Goal: Transaction & Acquisition: Purchase product/service

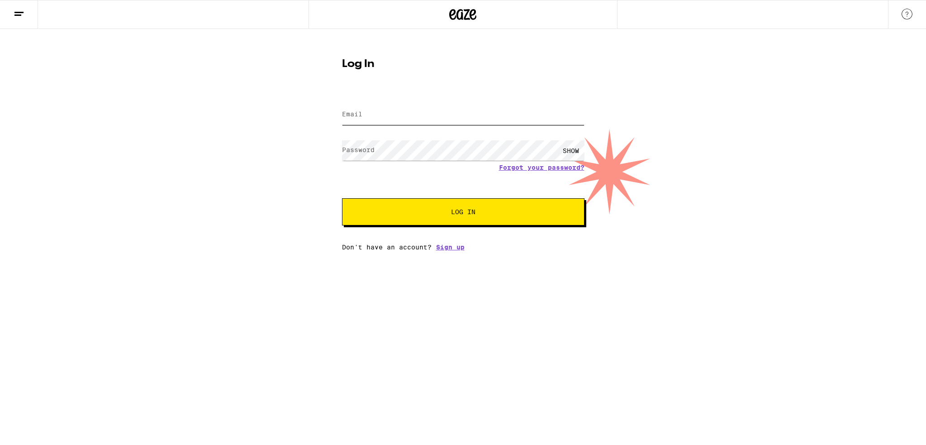
type input "[EMAIL_ADDRESS][DOMAIN_NAME]"
click at [345, 181] on form "Email Email [EMAIL_ADDRESS][DOMAIN_NAME] Password Password SHOW Forgot your pas…" at bounding box center [463, 158] width 243 height 133
click at [406, 227] on div "Email Email [EMAIL_ADDRESS][DOMAIN_NAME] Password Password SHOW Forgot your pas…" at bounding box center [463, 171] width 243 height 158
click at [407, 210] on span "Log In" at bounding box center [463, 212] width 169 height 6
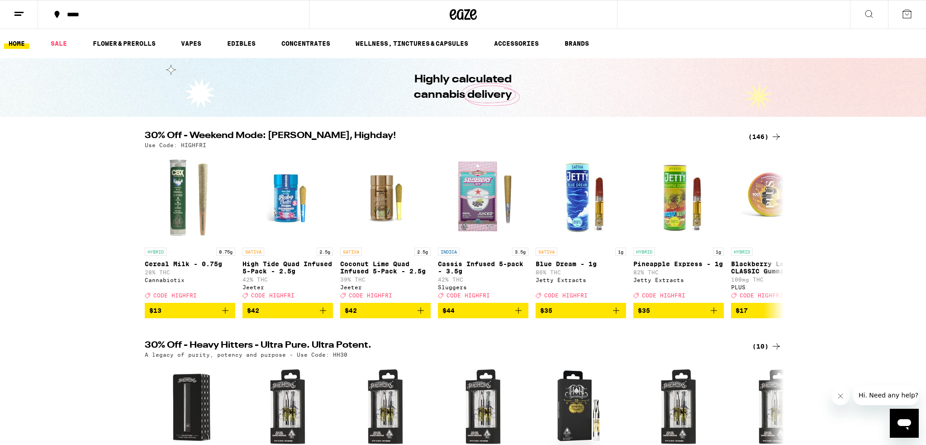
click at [903, 10] on icon at bounding box center [907, 14] width 11 height 11
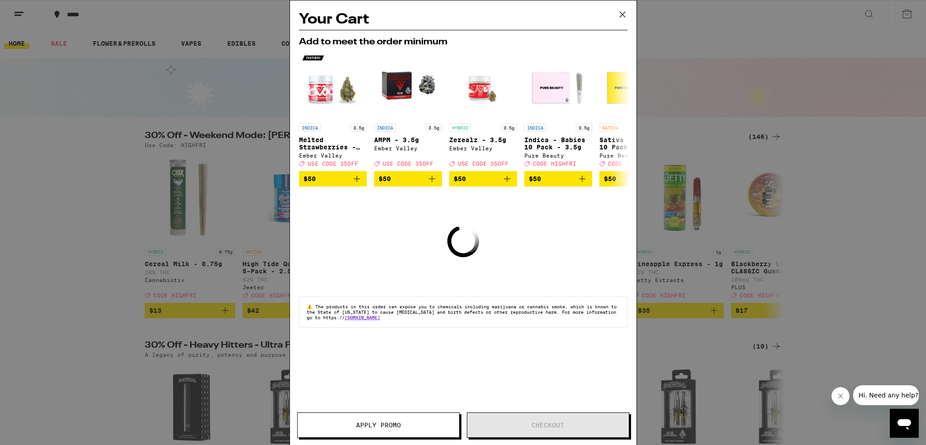
click at [623, 15] on icon at bounding box center [623, 15] width 14 height 14
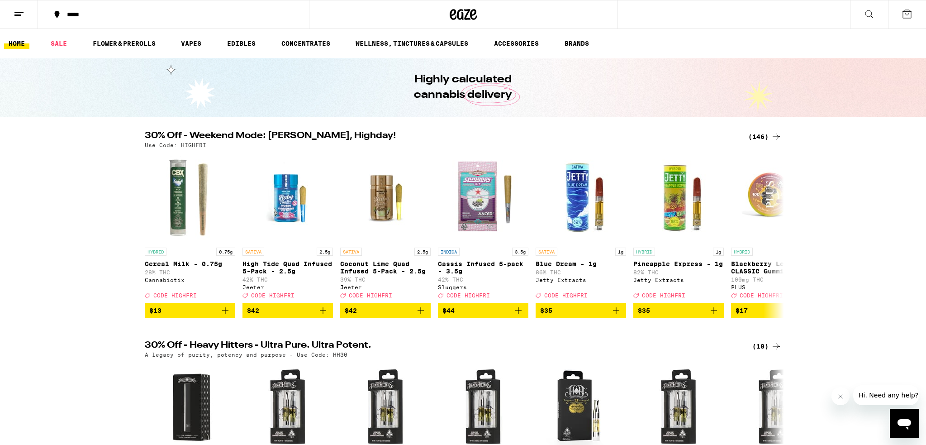
click at [755, 138] on div "(146)" at bounding box center [765, 136] width 33 height 11
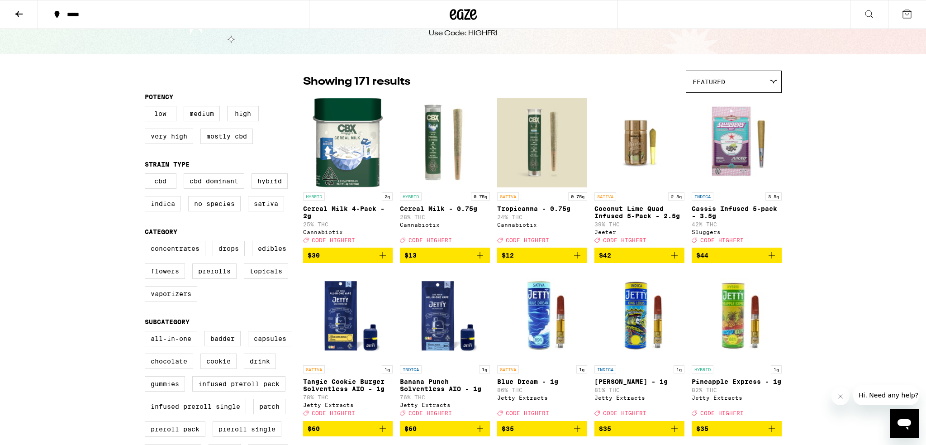
scroll to position [36, 0]
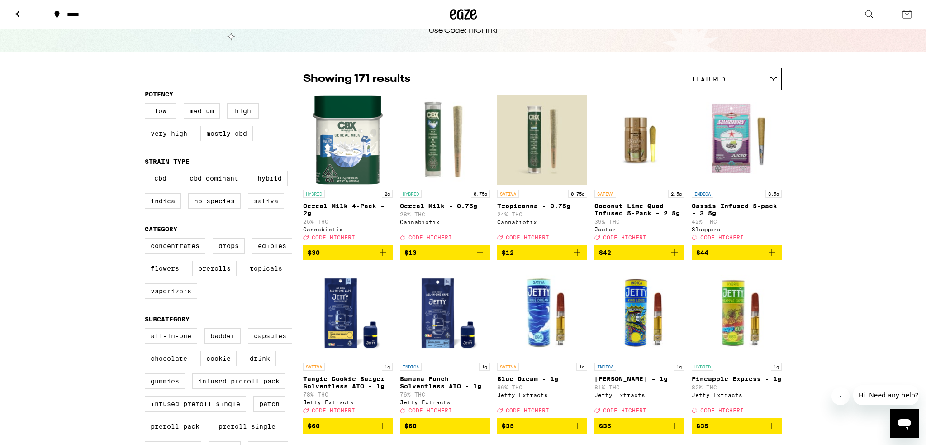
click at [270, 205] on label "Sativa" at bounding box center [266, 200] width 36 height 15
click at [147, 172] on input "Sativa" at bounding box center [147, 172] width 0 height 0
checkbox input "true"
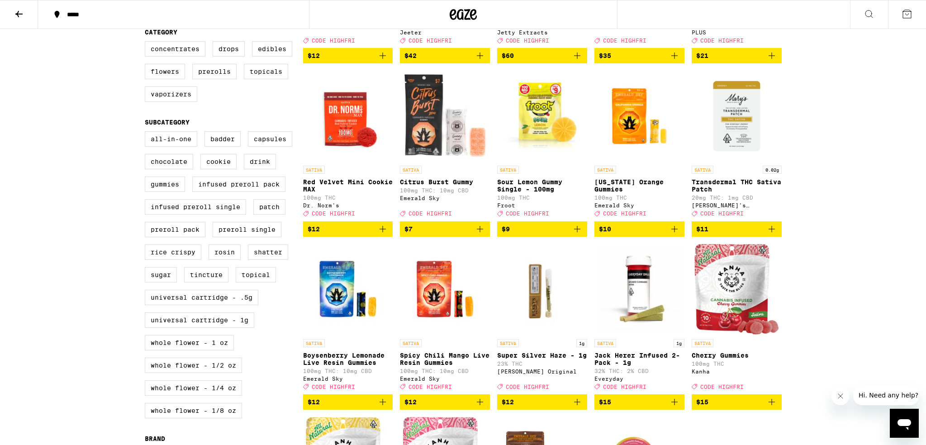
scroll to position [234, 0]
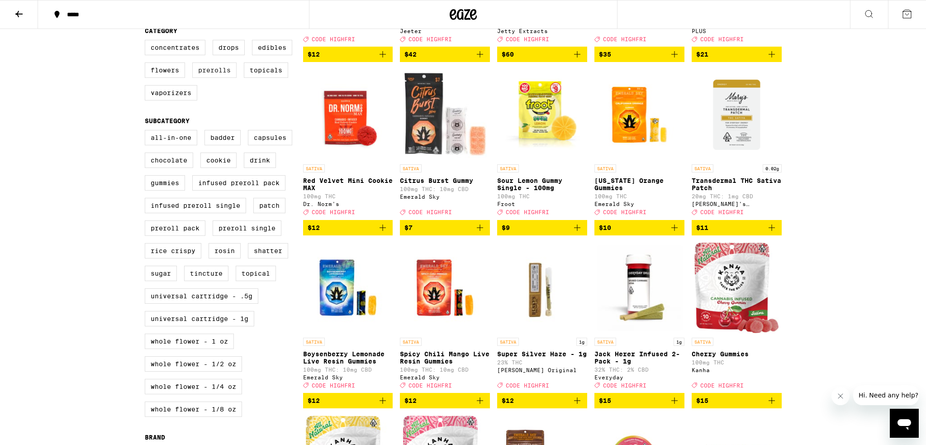
click at [216, 78] on label "Prerolls" at bounding box center [214, 69] width 44 height 15
click at [147, 42] on input "Prerolls" at bounding box center [147, 41] width 0 height 0
checkbox input "true"
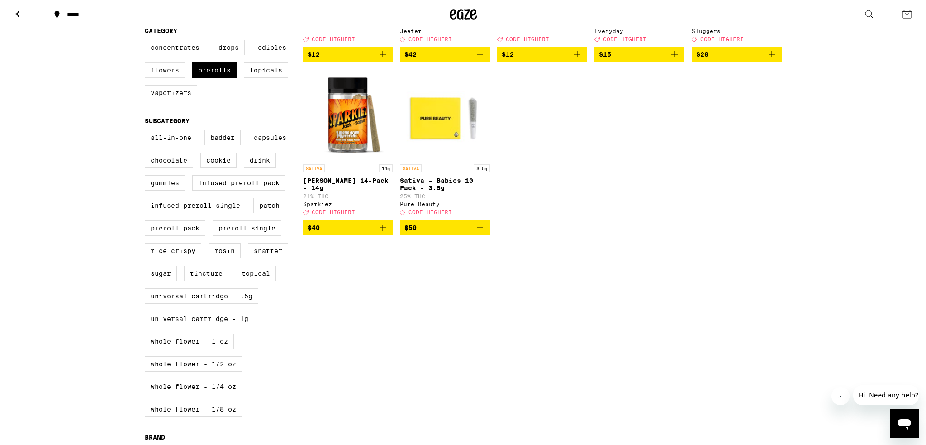
click at [165, 78] on label "Flowers" at bounding box center [165, 69] width 40 height 15
click at [147, 42] on input "Flowers" at bounding box center [147, 41] width 0 height 0
checkbox input "true"
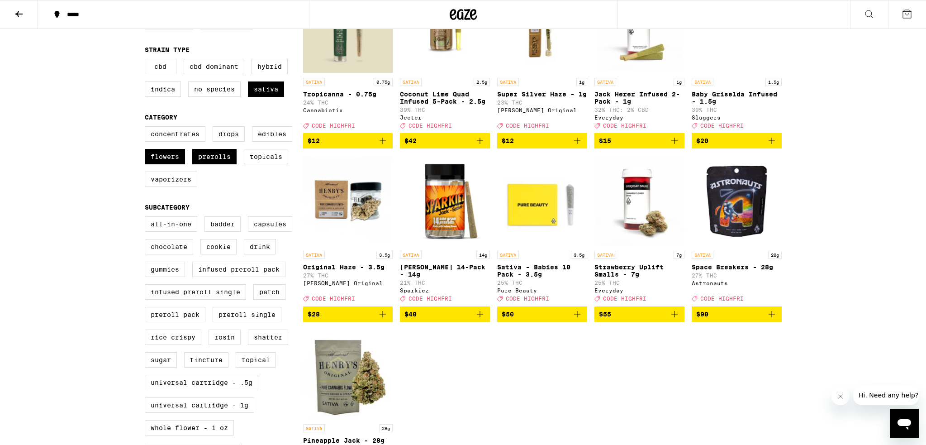
scroll to position [148, 0]
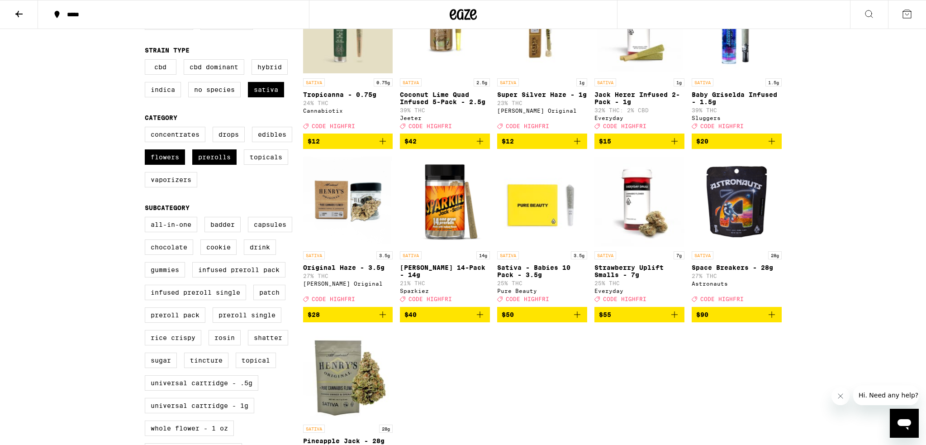
click at [382, 320] on icon "Add to bag" at bounding box center [382, 314] width 11 height 11
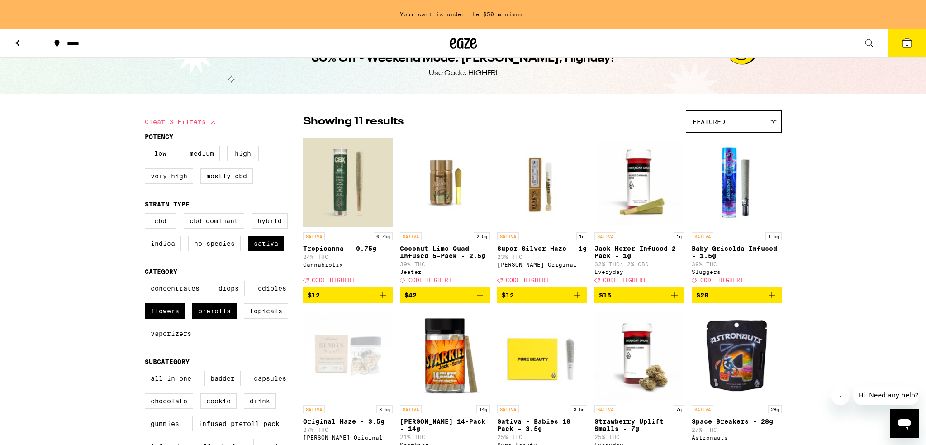
scroll to position [19, 0]
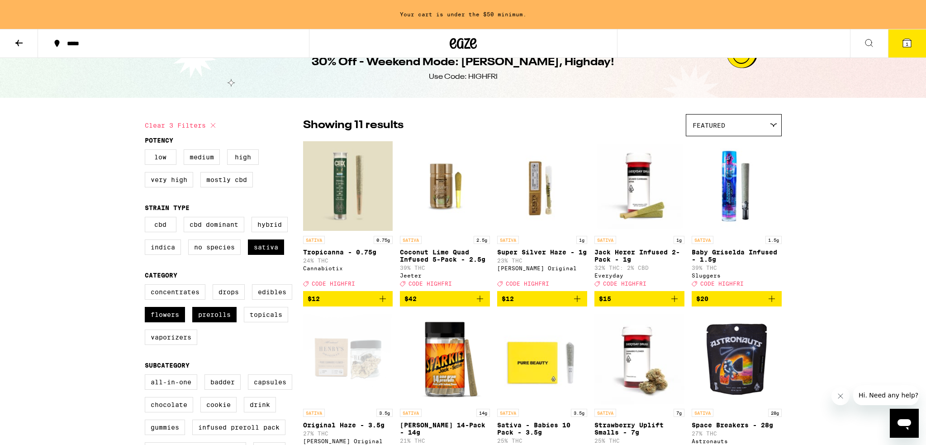
click at [675, 304] on icon "Add to bag" at bounding box center [674, 298] width 11 height 11
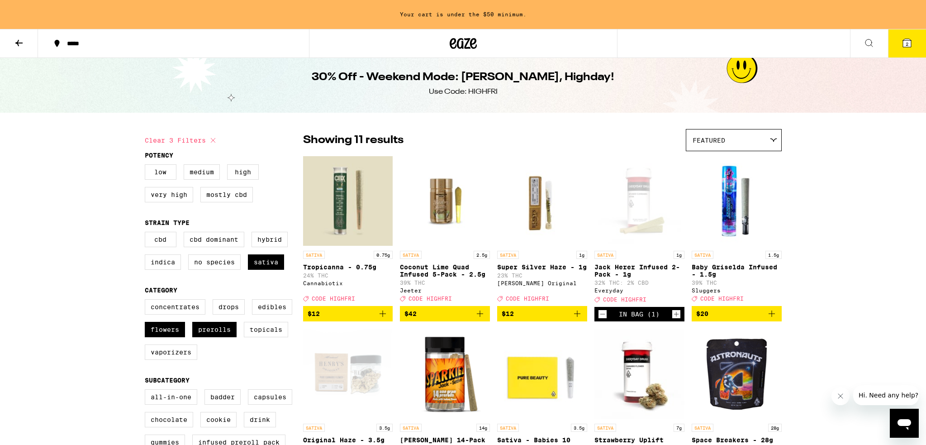
scroll to position [0, 0]
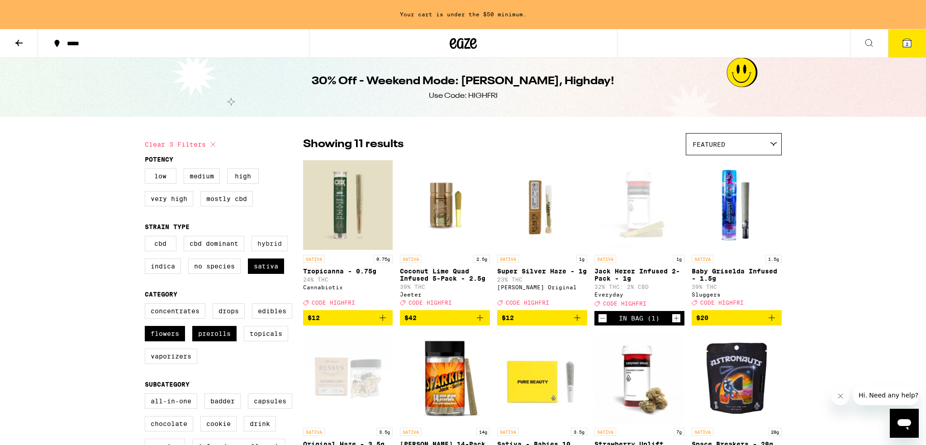
click at [262, 247] on label "Hybrid" at bounding box center [270, 243] width 36 height 15
click at [147, 238] on input "Hybrid" at bounding box center [147, 237] width 0 height 0
checkbox input "true"
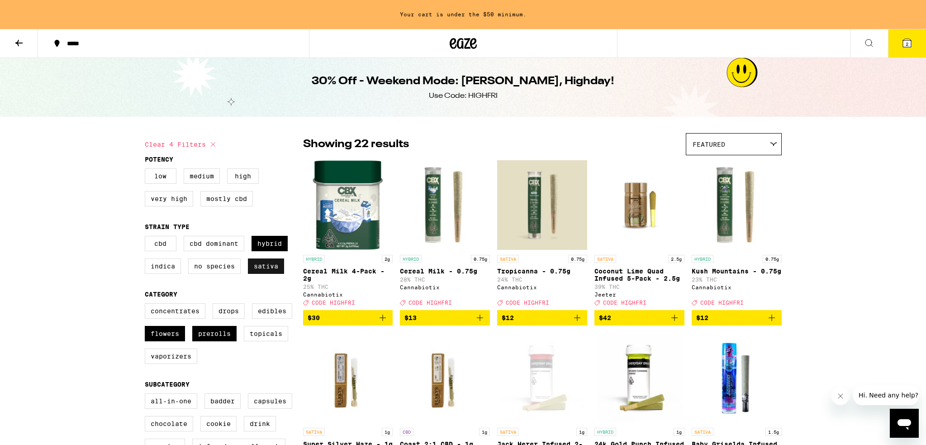
click at [264, 268] on label "Sativa" at bounding box center [266, 265] width 36 height 15
click at [147, 238] on input "Sativa" at bounding box center [147, 237] width 0 height 0
checkbox input "false"
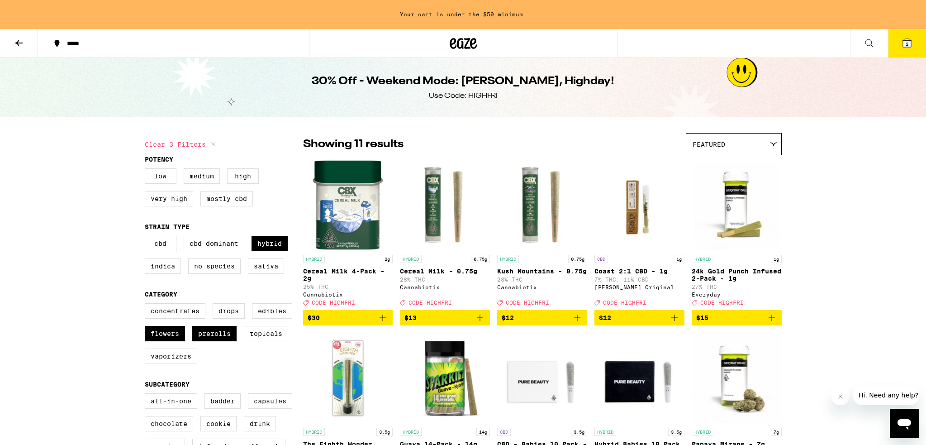
click at [898, 50] on button "2" at bounding box center [907, 43] width 38 height 28
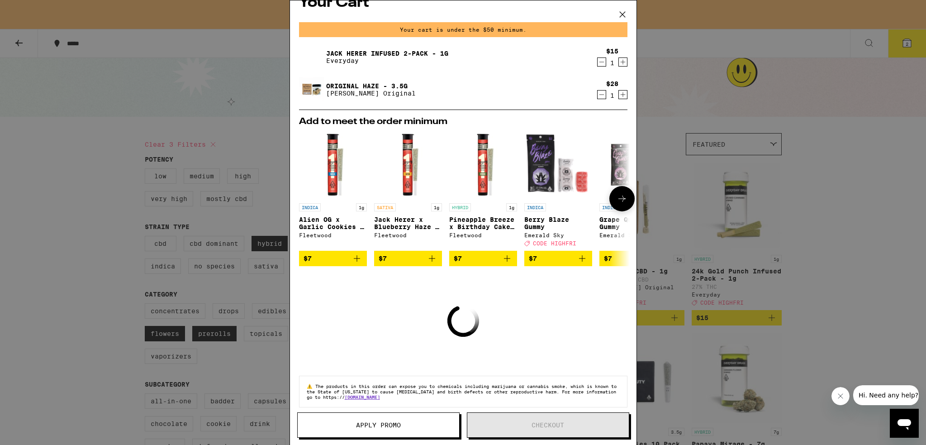
scroll to position [29, 0]
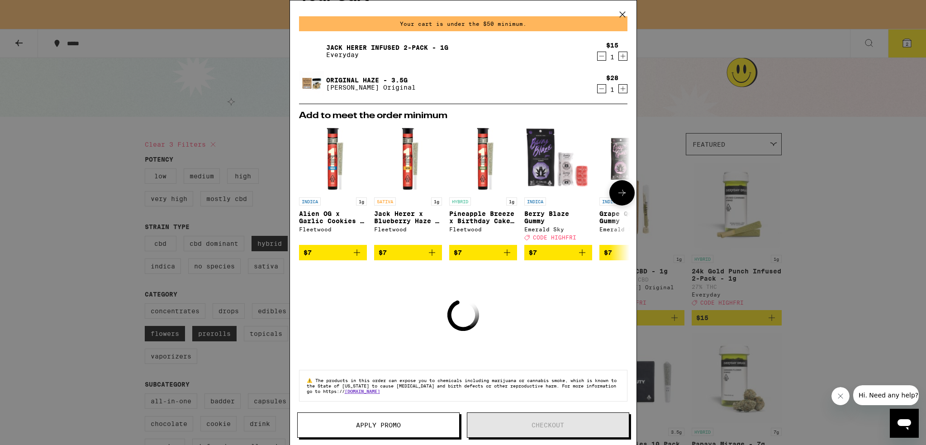
click at [404, 145] on img "Open page for Jack Herer x Blueberry Haze - 1g from Fleetwood" at bounding box center [408, 159] width 68 height 68
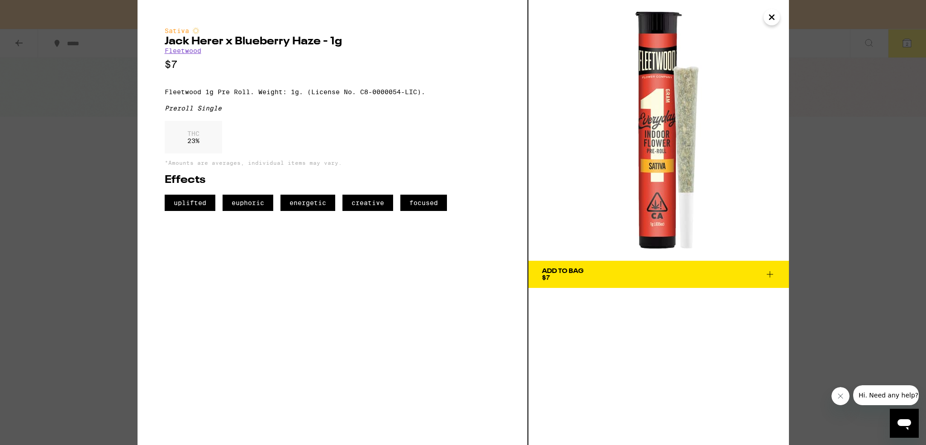
click at [773, 16] on icon "Close" at bounding box center [772, 17] width 5 height 5
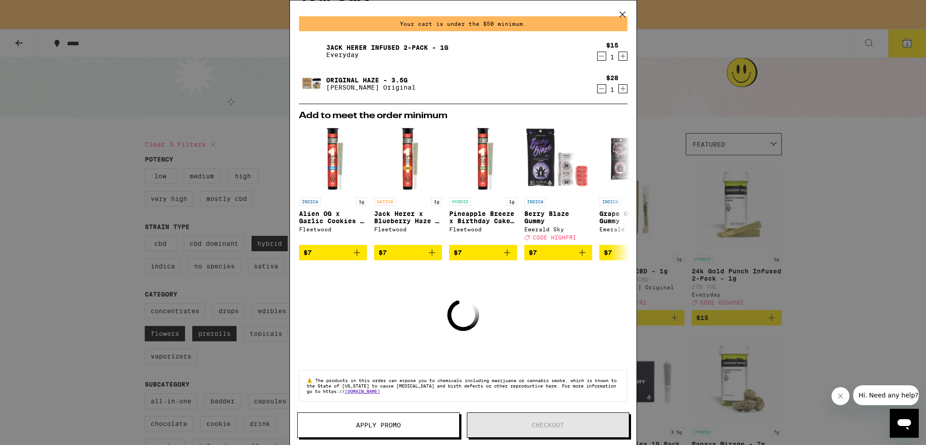
click at [624, 13] on icon at bounding box center [623, 15] width 14 height 14
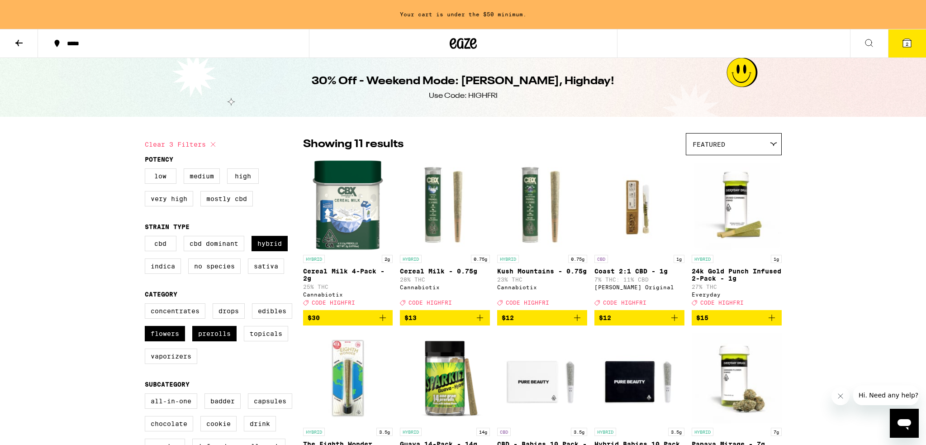
click at [215, 144] on icon at bounding box center [213, 144] width 11 height 11
checkbox input "false"
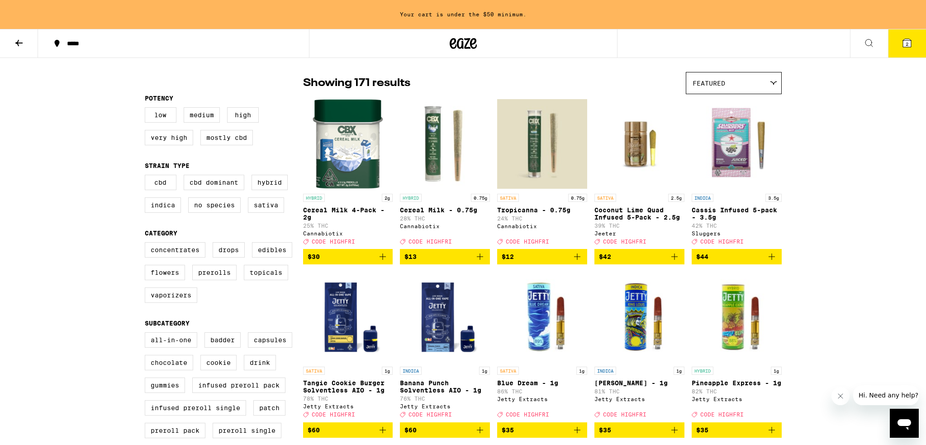
scroll to position [58, 0]
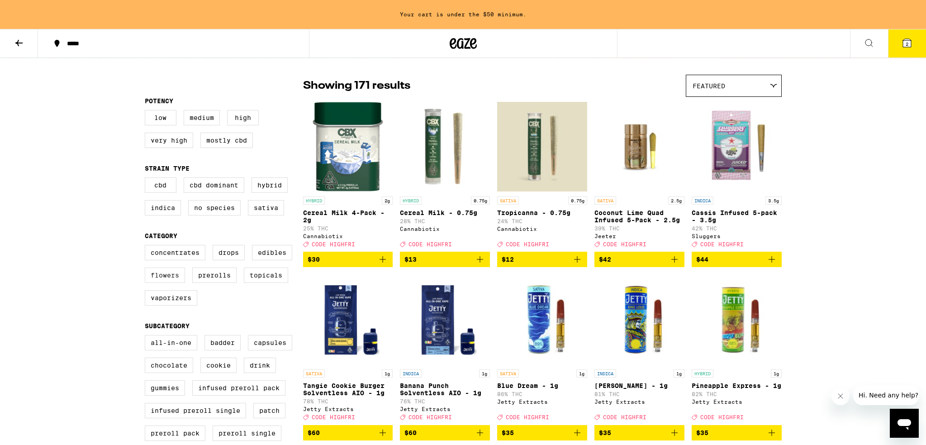
click at [176, 283] on label "Flowers" at bounding box center [165, 274] width 40 height 15
click at [147, 247] on input "Flowers" at bounding box center [147, 246] width 0 height 0
checkbox input "true"
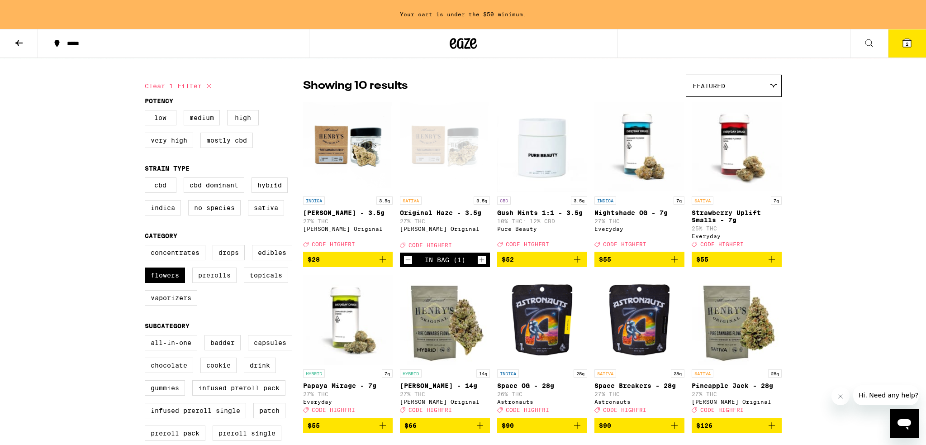
click at [222, 283] on label "Prerolls" at bounding box center [214, 274] width 44 height 15
click at [147, 247] on input "Prerolls" at bounding box center [147, 246] width 0 height 0
checkbox input "true"
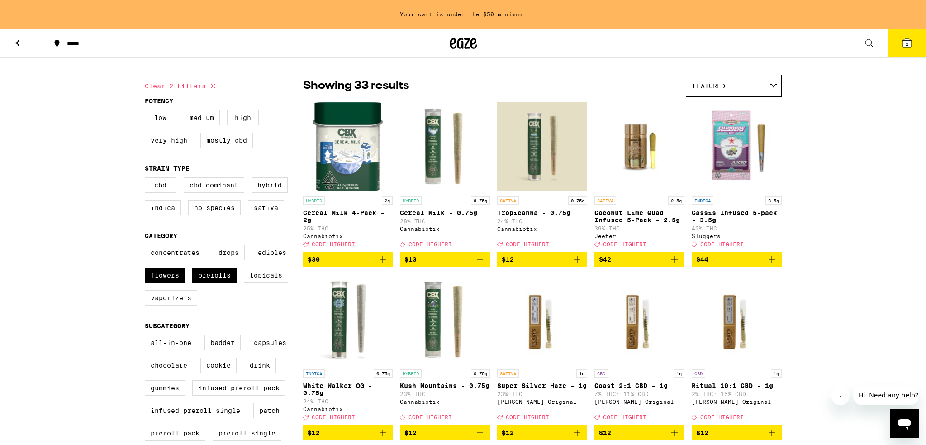
click at [757, 89] on div "Featured" at bounding box center [734, 85] width 95 height 21
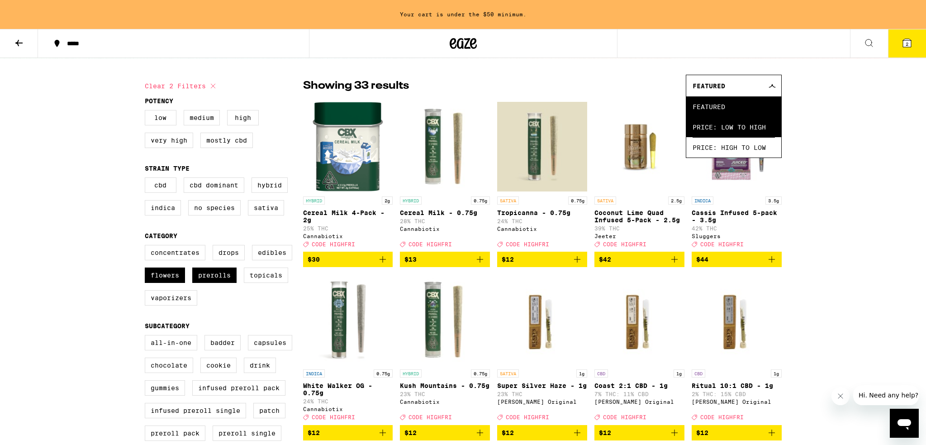
click at [743, 122] on span "Price: Low to High" at bounding box center [734, 127] width 82 height 20
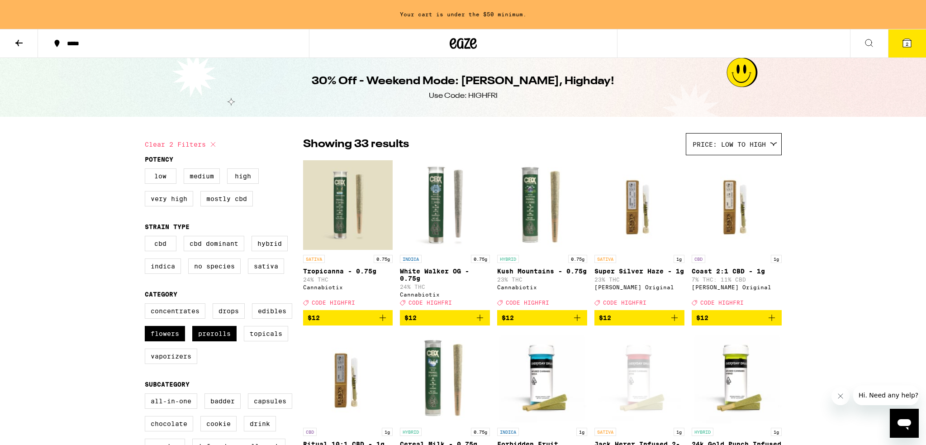
click at [212, 144] on icon at bounding box center [213, 144] width 11 height 11
checkbox input "false"
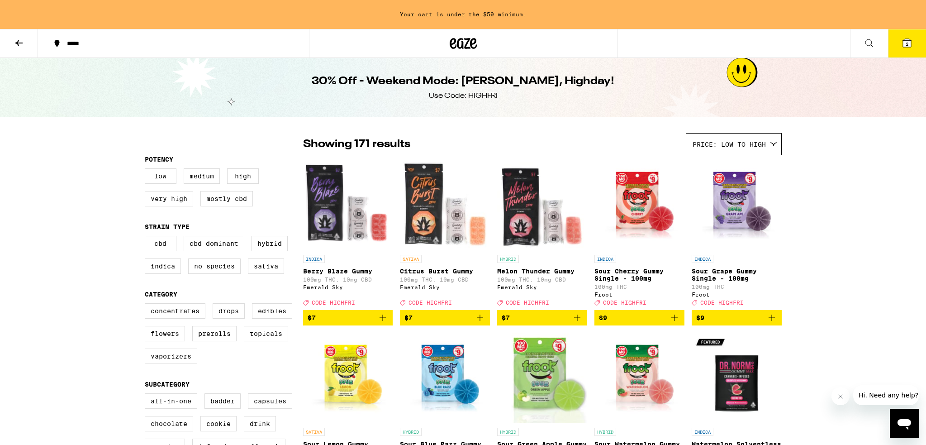
click at [13, 43] on button at bounding box center [19, 43] width 38 height 29
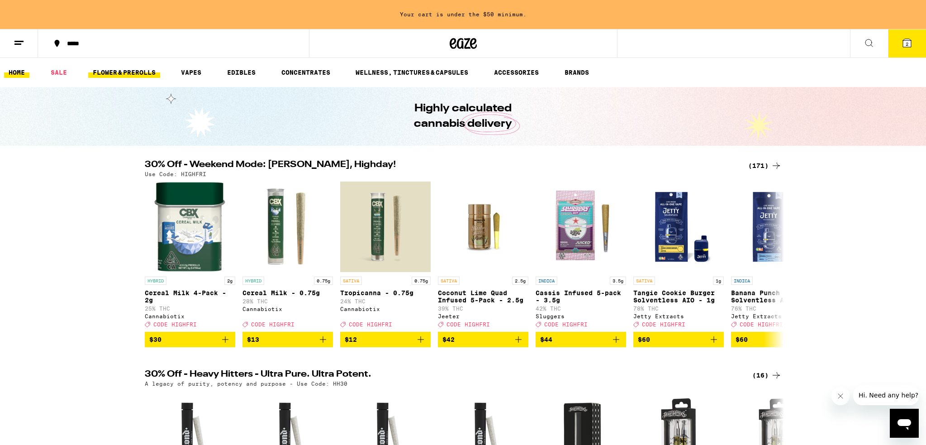
click at [141, 77] on link "FLOWER & PREROLLS" at bounding box center [124, 72] width 72 height 11
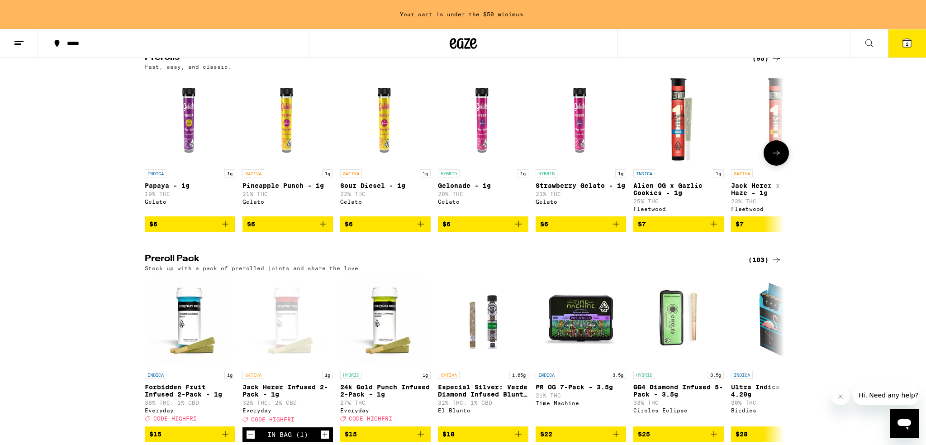
scroll to position [507, 0]
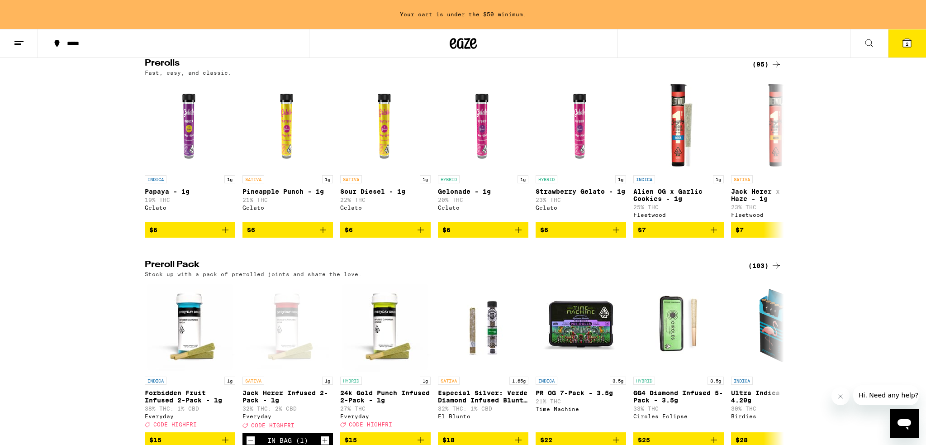
click at [771, 70] on icon at bounding box center [776, 64] width 11 height 11
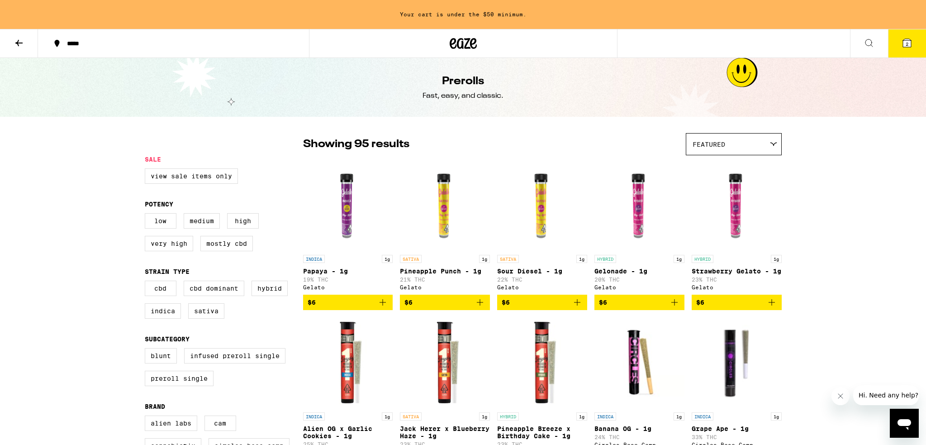
click at [716, 148] on span "Featured" at bounding box center [709, 144] width 33 height 7
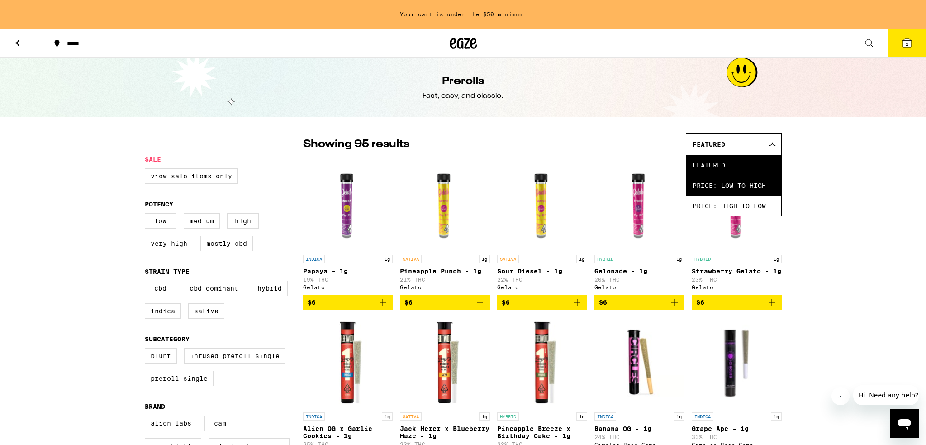
click at [727, 188] on span "Price: Low to High" at bounding box center [734, 185] width 82 height 20
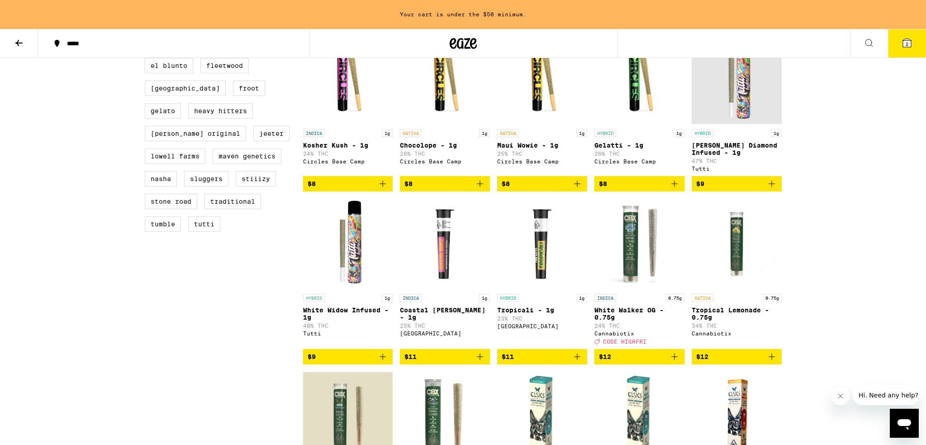
scroll to position [449, 0]
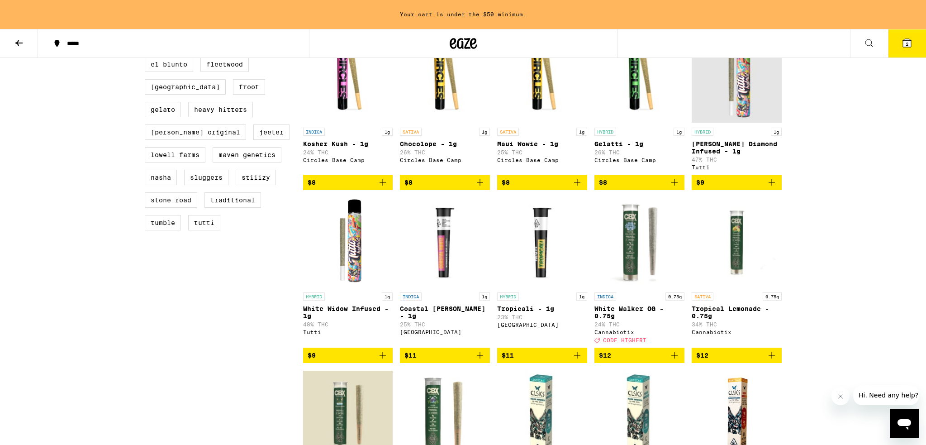
click at [769, 188] on icon "Add to bag" at bounding box center [772, 182] width 11 height 11
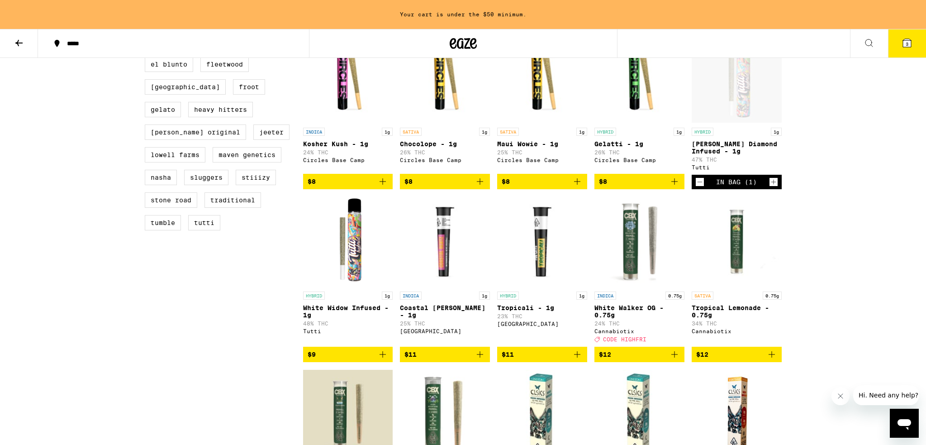
scroll to position [420, 0]
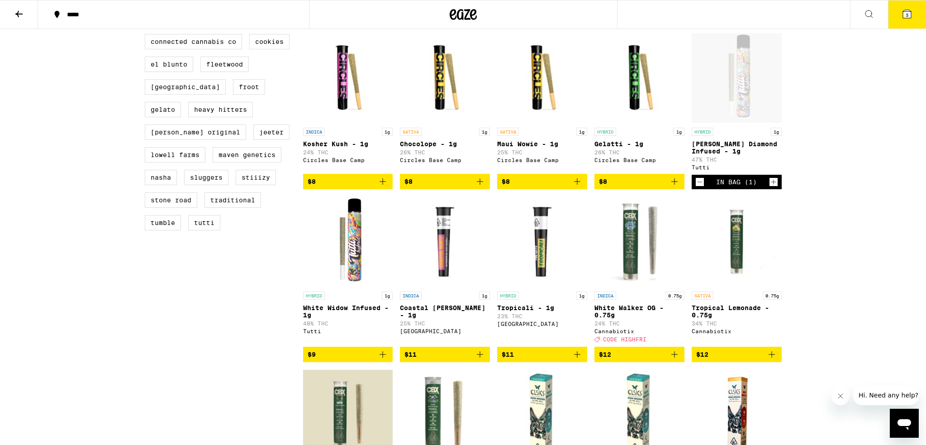
click at [908, 10] on icon at bounding box center [907, 14] width 8 height 8
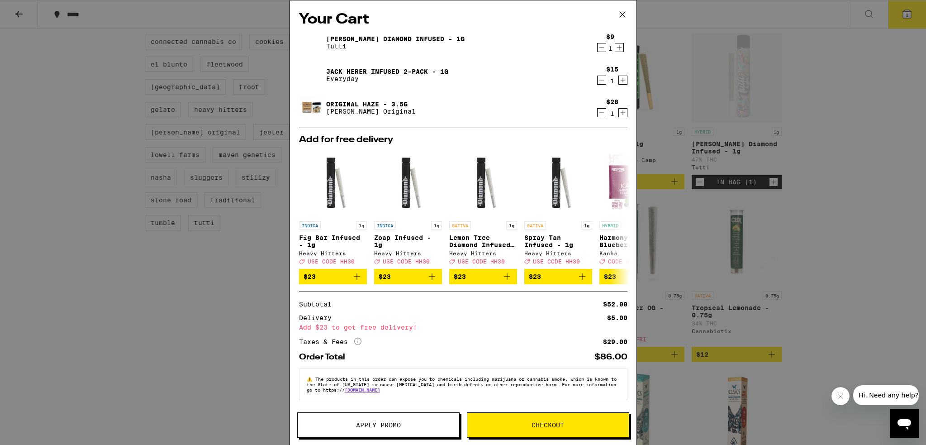
click at [617, 16] on icon at bounding box center [623, 15] width 14 height 14
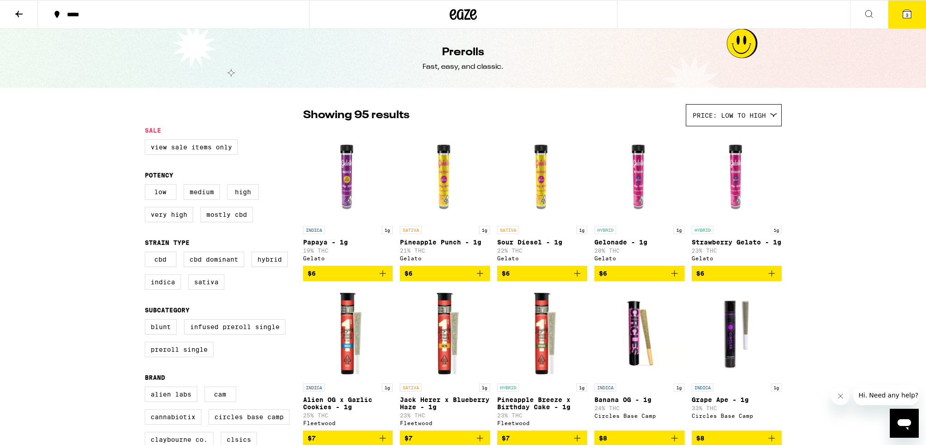
click at [20, 9] on icon at bounding box center [19, 14] width 11 height 11
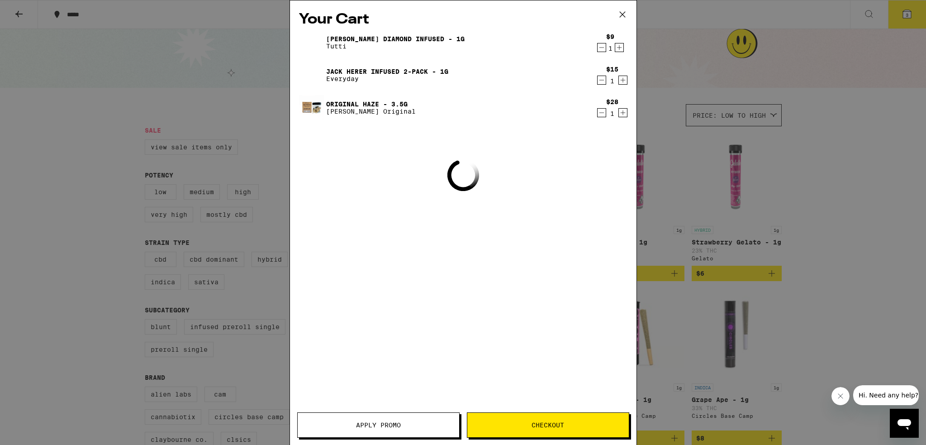
scroll to position [420, 0]
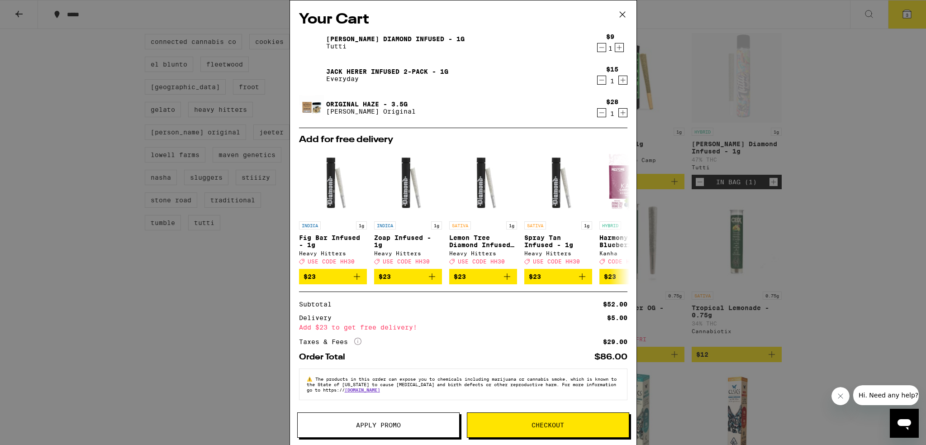
click at [621, 11] on icon at bounding box center [623, 15] width 14 height 14
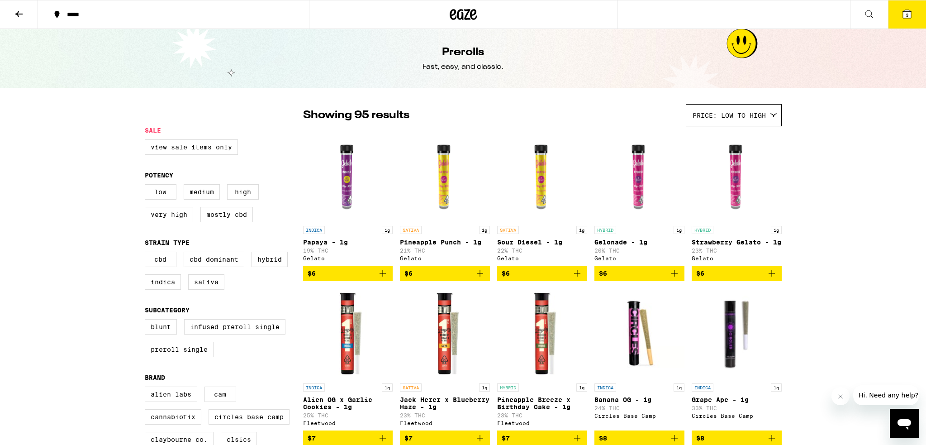
click at [19, 14] on icon at bounding box center [19, 14] width 11 height 11
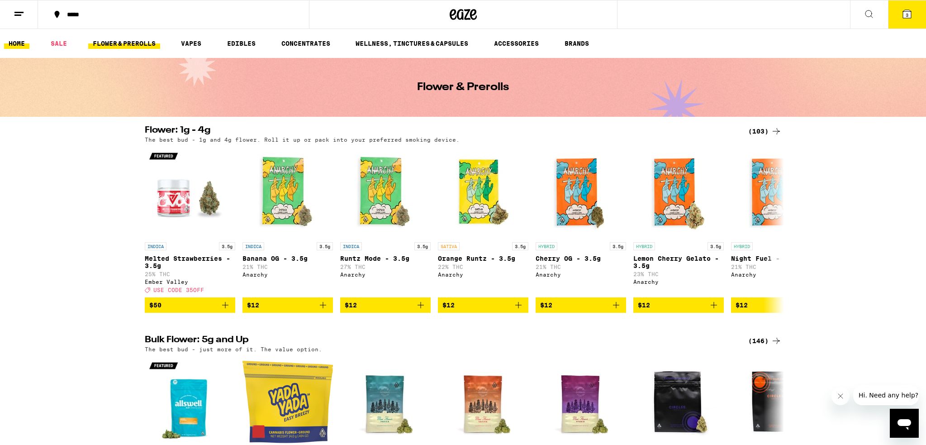
click at [6, 43] on link "HOME" at bounding box center [16, 43] width 25 height 11
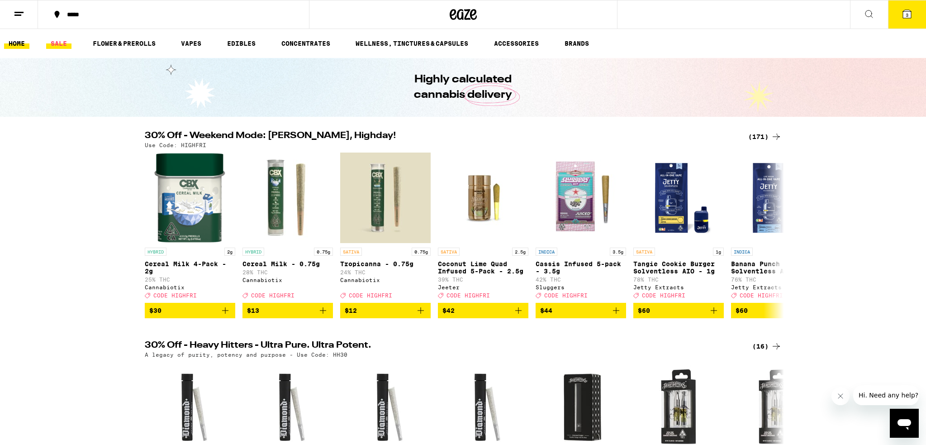
click at [56, 41] on link "SALE" at bounding box center [58, 43] width 25 height 11
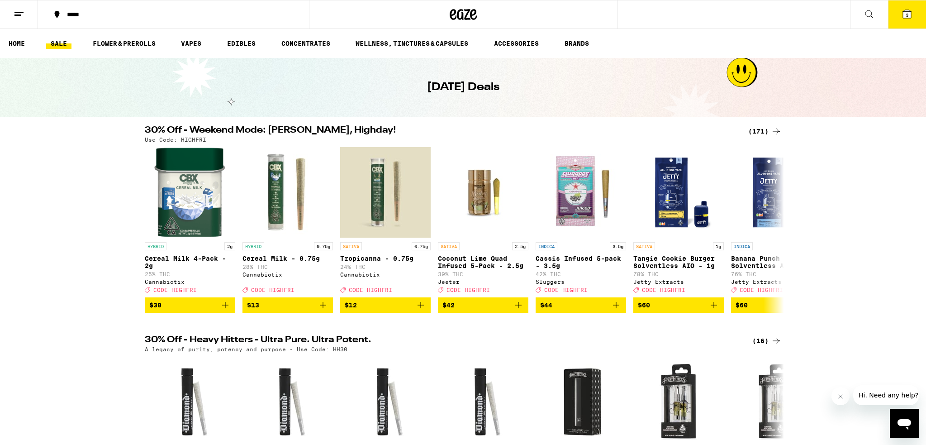
click at [912, 14] on icon at bounding box center [907, 14] width 11 height 11
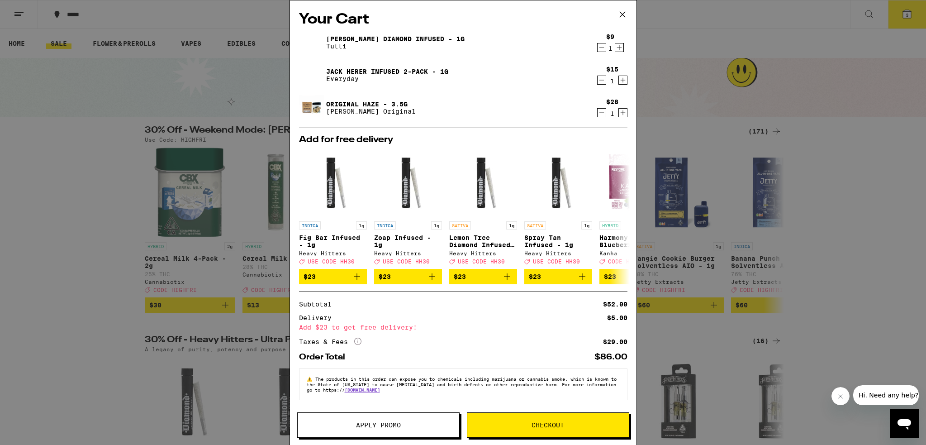
click at [356, 426] on span "Apply Promo" at bounding box center [378, 425] width 45 height 6
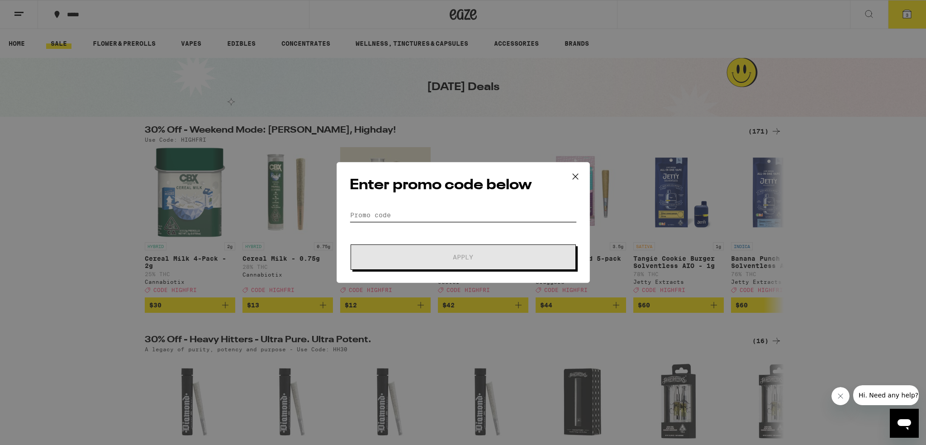
click at [401, 209] on input "Promo Code" at bounding box center [463, 215] width 227 height 14
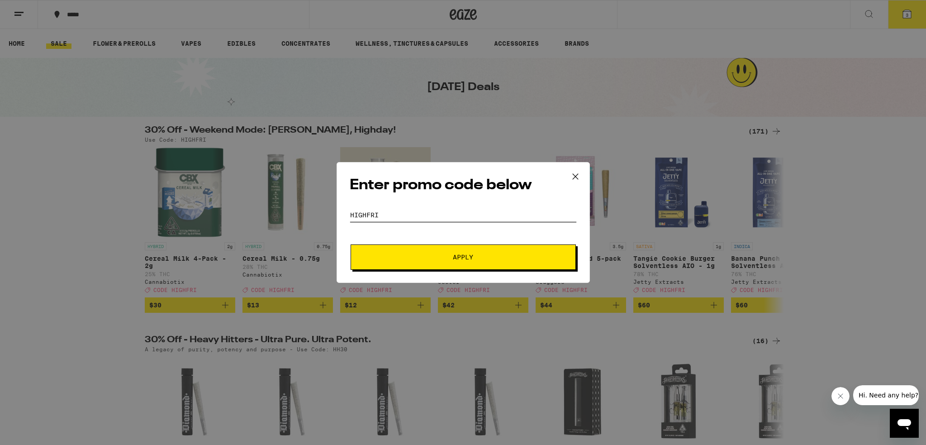
type input "Highfri"
click at [431, 249] on button "Apply" at bounding box center [463, 256] width 225 height 25
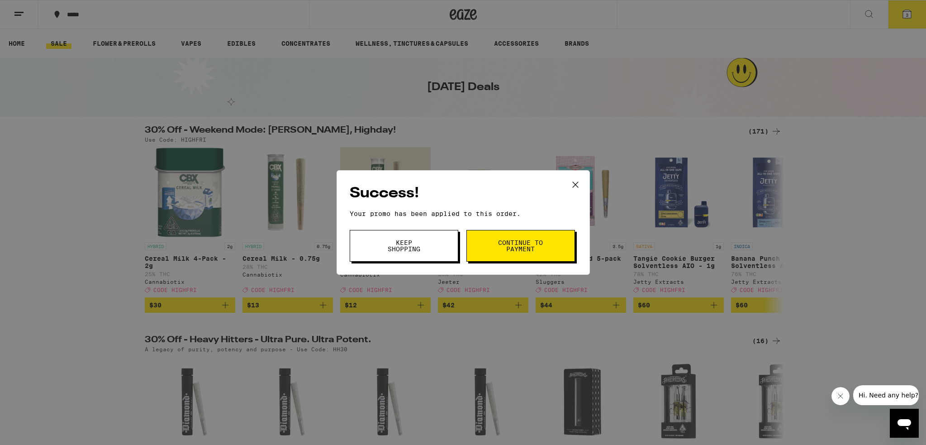
click at [412, 244] on span "Keep Shopping" at bounding box center [404, 245] width 46 height 13
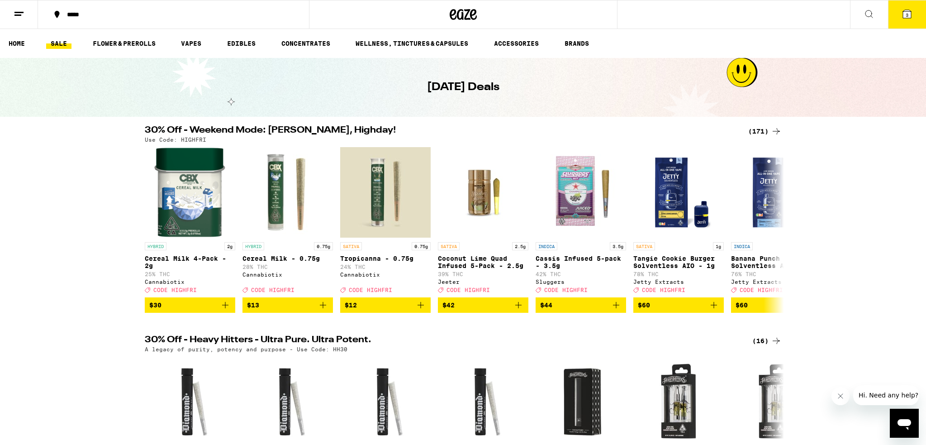
click at [906, 17] on span "3" at bounding box center [907, 14] width 3 height 5
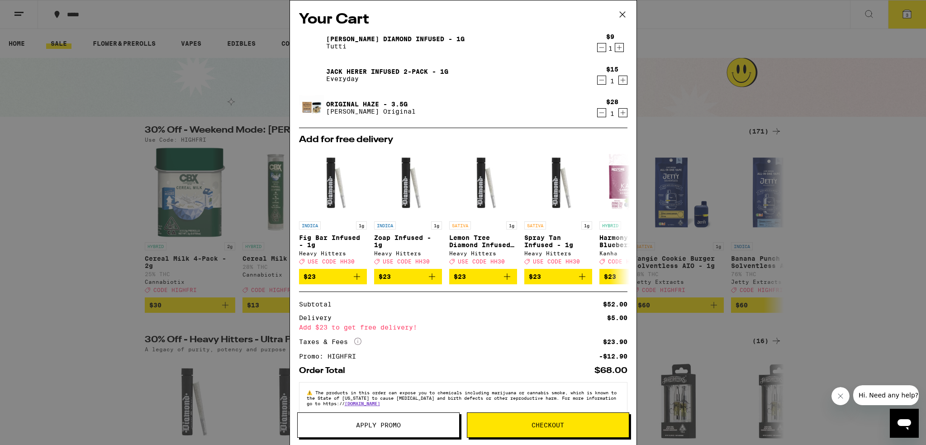
click at [621, 15] on icon at bounding box center [622, 14] width 5 height 5
